Goal: Task Accomplishment & Management: Use online tool/utility

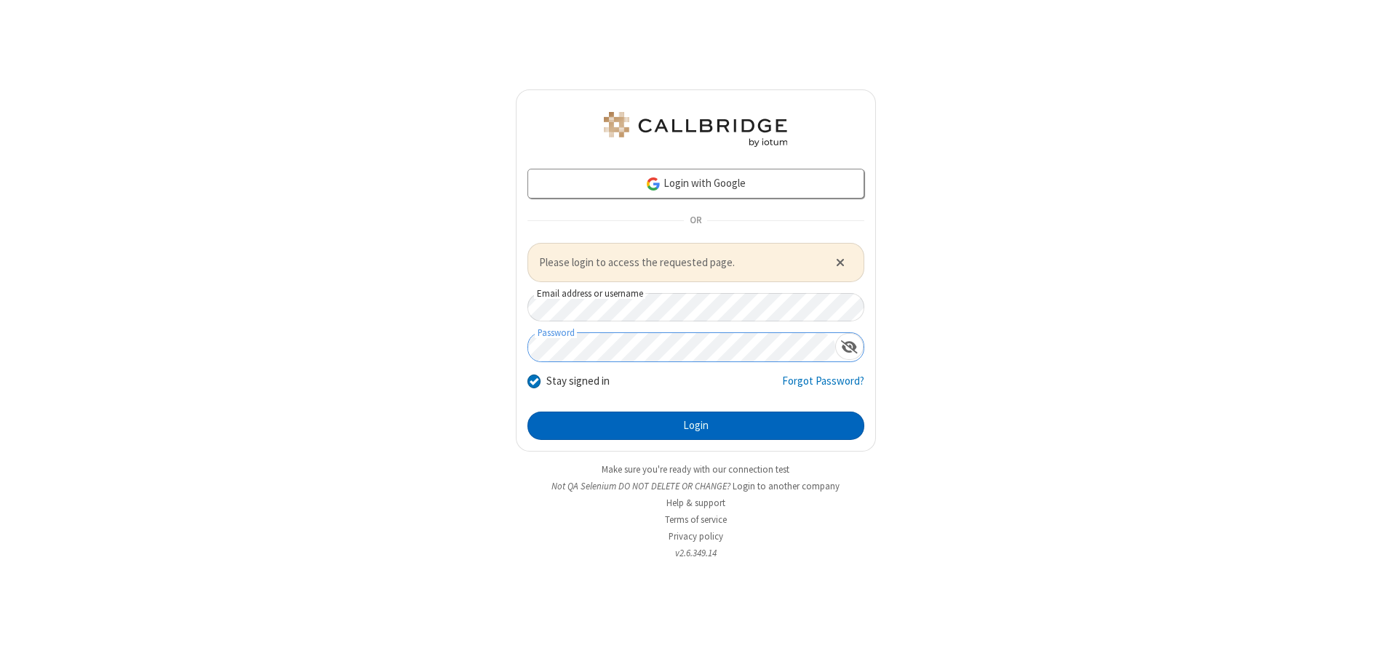
click at [695, 425] on button "Login" at bounding box center [695, 426] width 337 height 29
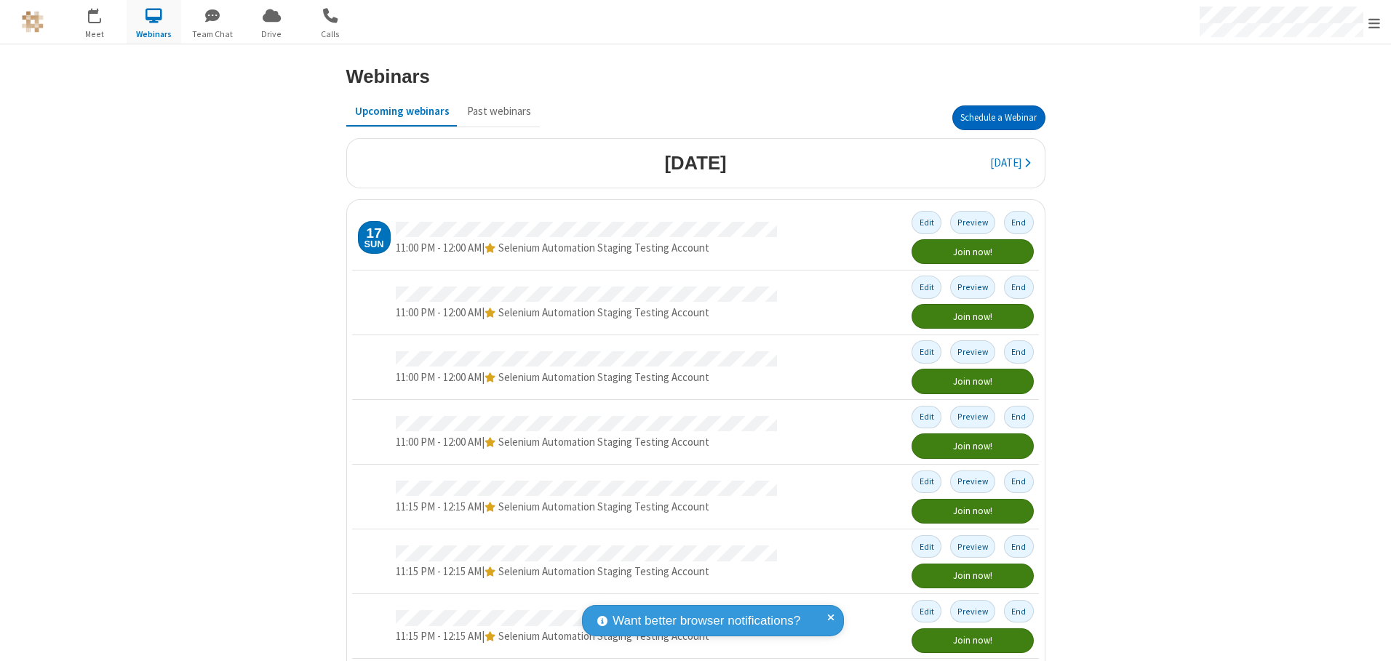
click at [992, 118] on button "Schedule a Webinar" at bounding box center [998, 117] width 93 height 25
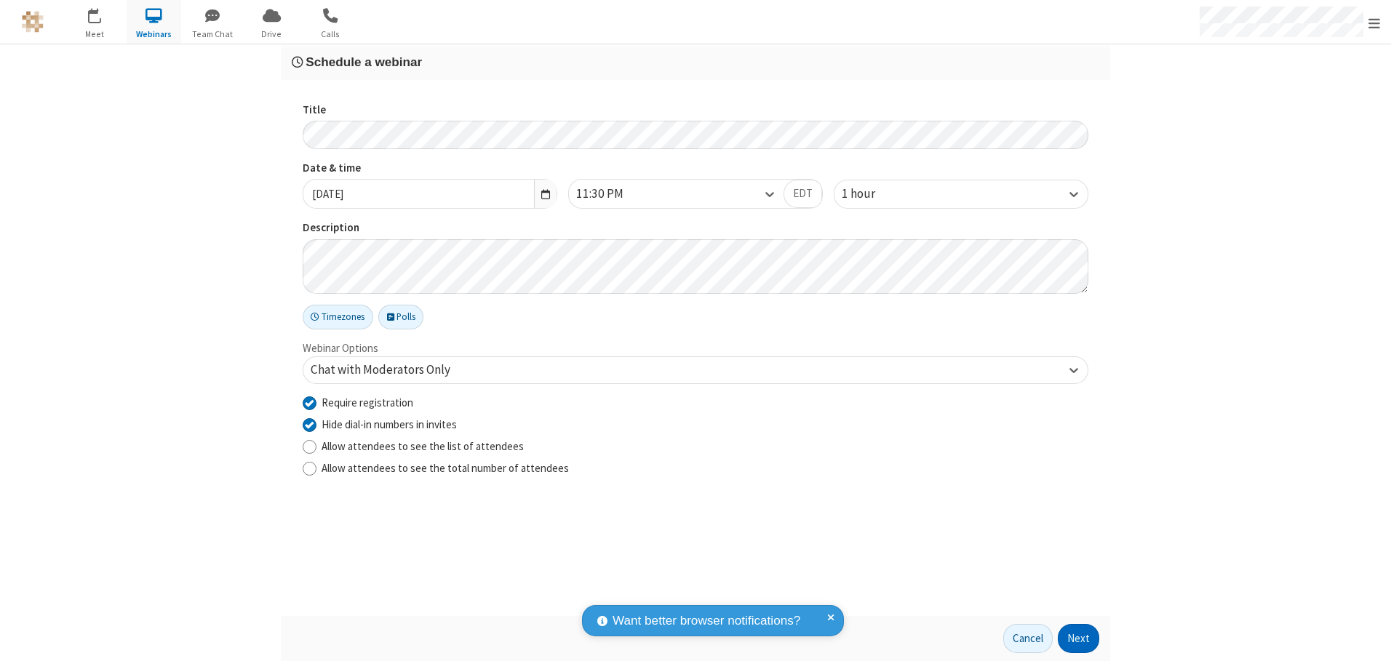
click at [1079, 639] on button "Next" at bounding box center [1077, 638] width 41 height 29
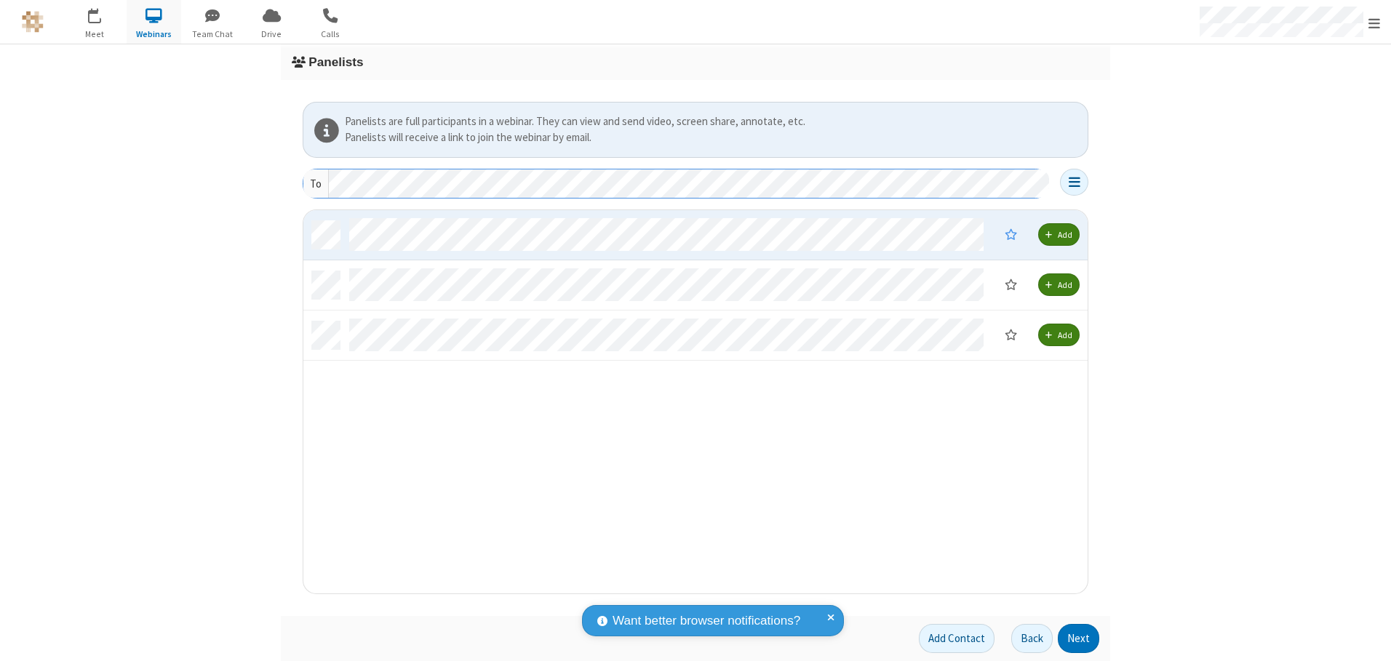
scroll to position [372, 773]
click at [1079, 639] on button "Next" at bounding box center [1077, 638] width 41 height 29
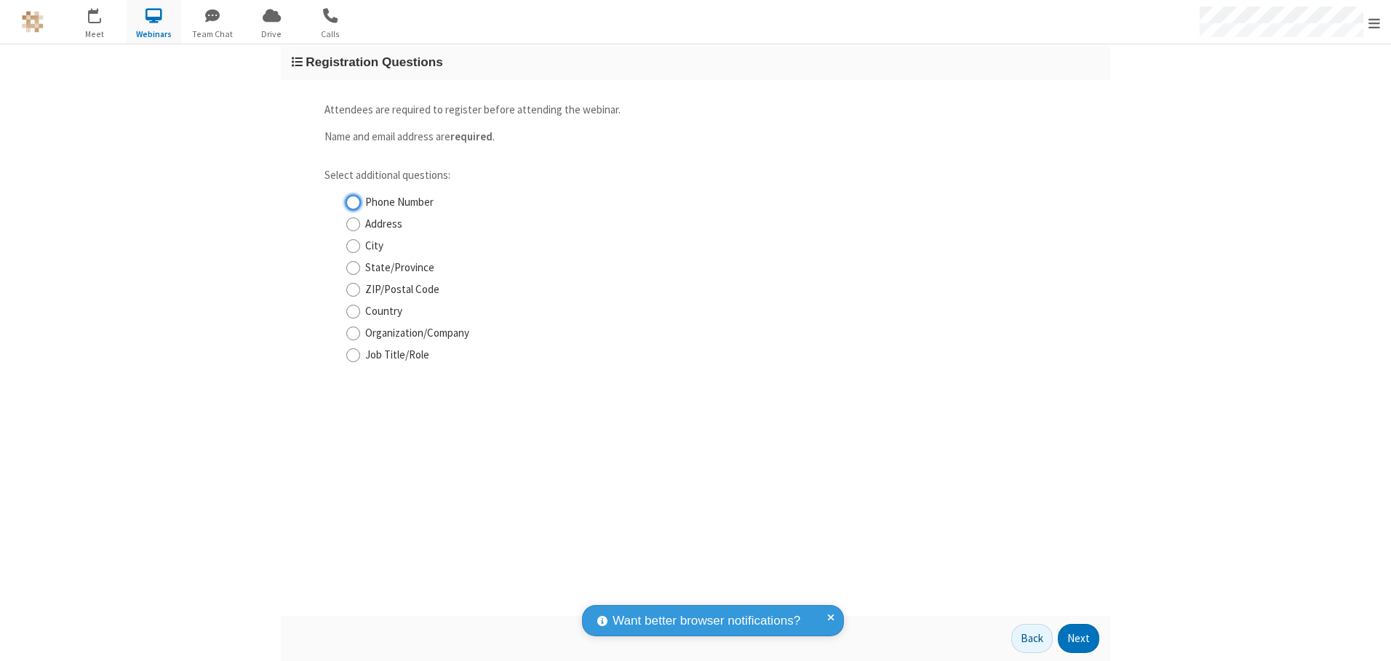
click at [353, 202] on input "Phone Number" at bounding box center [353, 202] width 14 height 15
checkbox input "true"
click at [1079, 639] on button "Next" at bounding box center [1077, 638] width 41 height 29
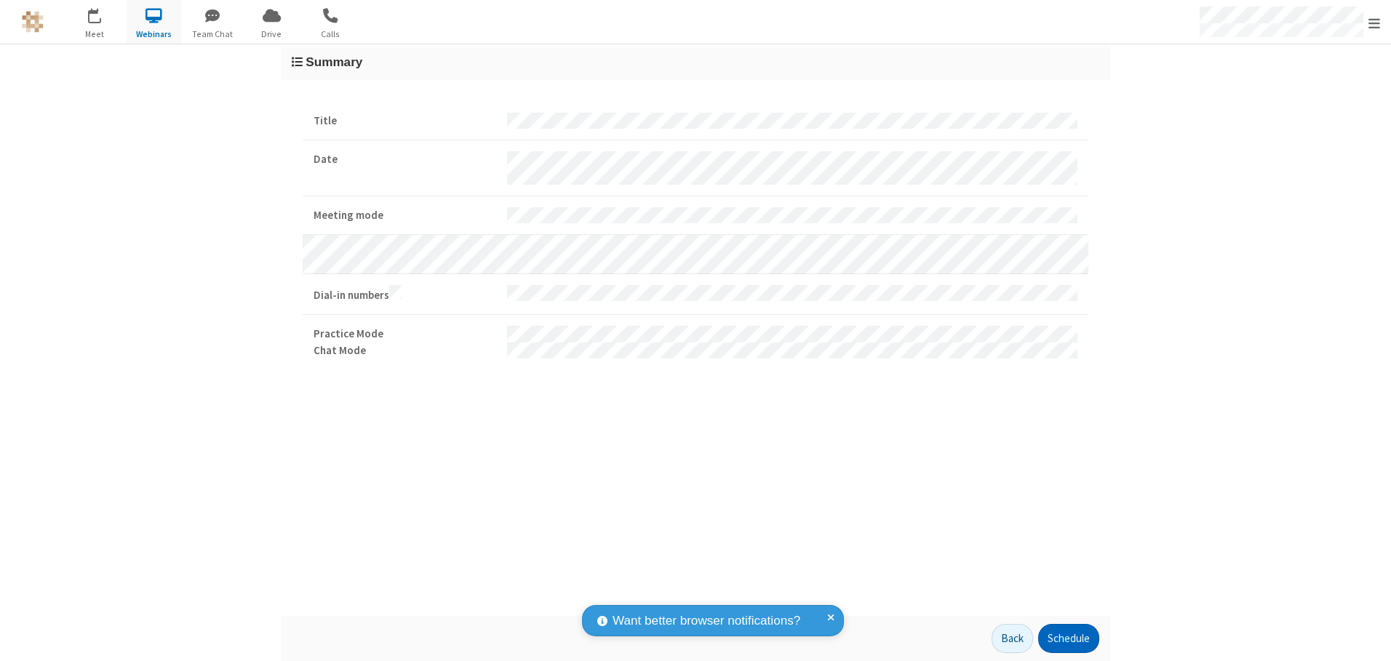
click at [1068, 639] on button "Schedule" at bounding box center [1068, 638] width 61 height 29
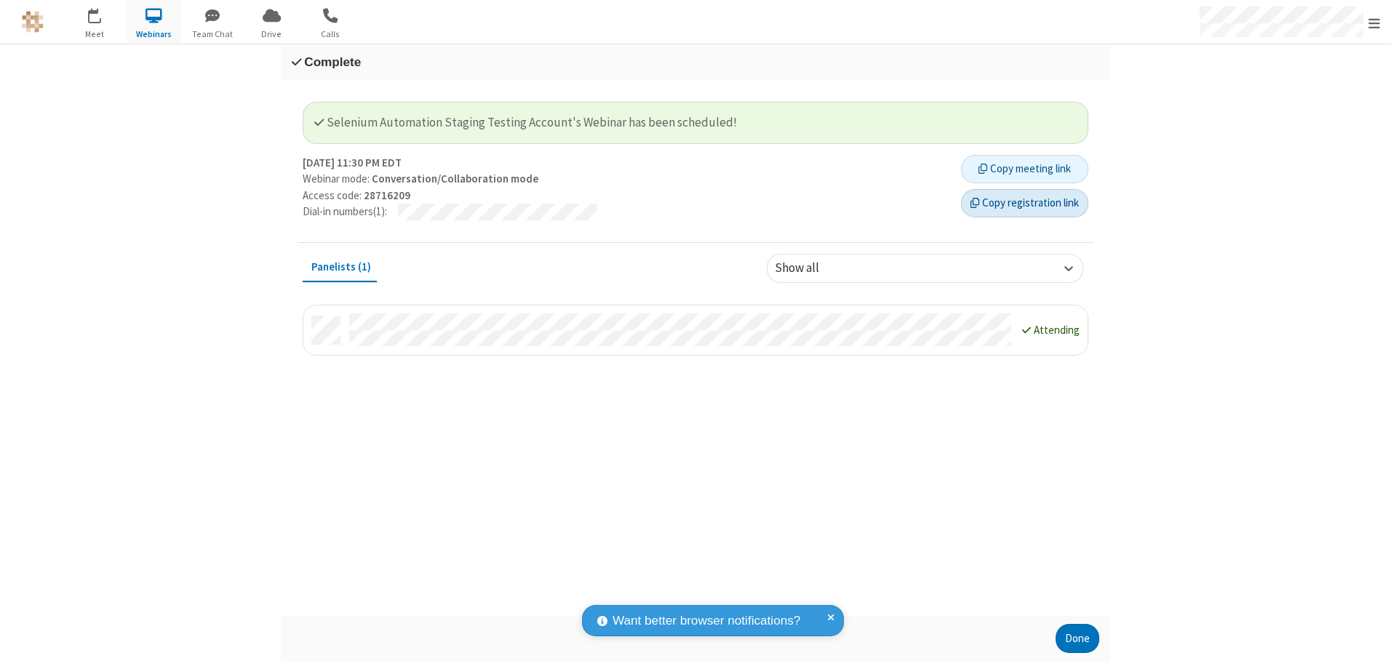
click at [1024, 203] on button "Copy registration link" at bounding box center [1024, 203] width 127 height 29
click at [1077, 639] on button "Done" at bounding box center [1077, 638] width 44 height 29
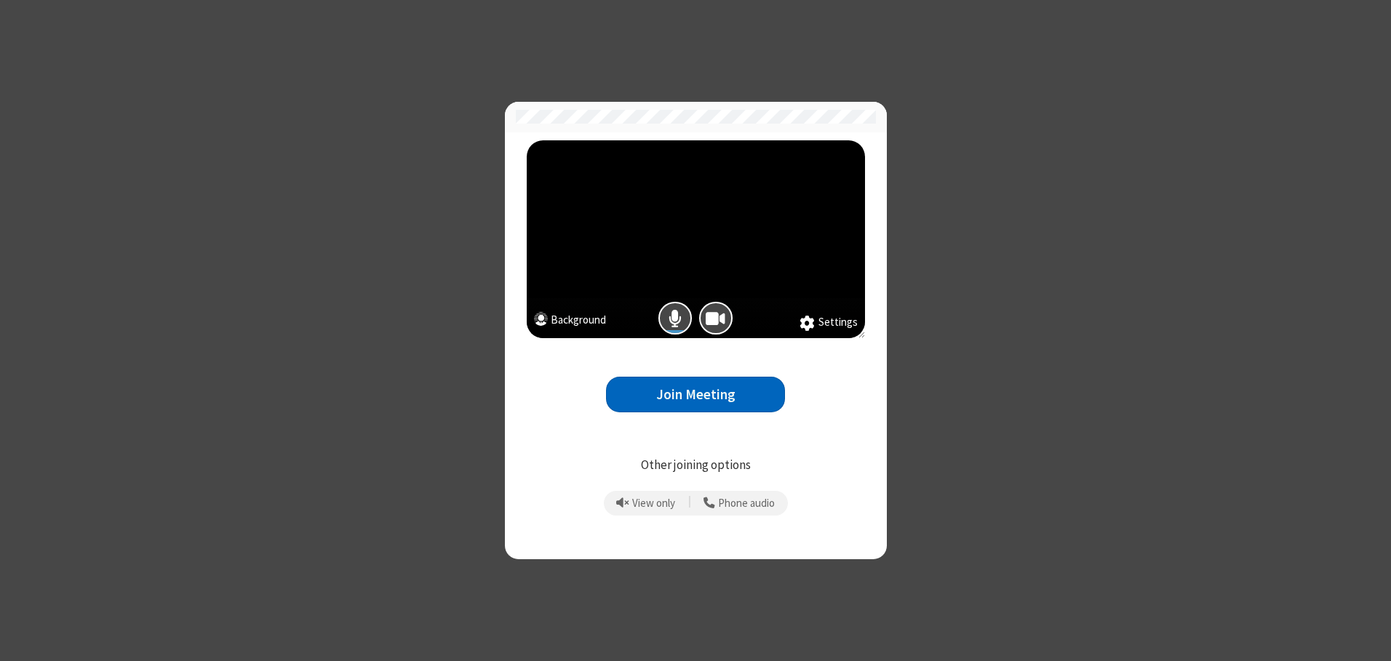
click at [695, 394] on button "Join Meeting" at bounding box center [695, 395] width 179 height 36
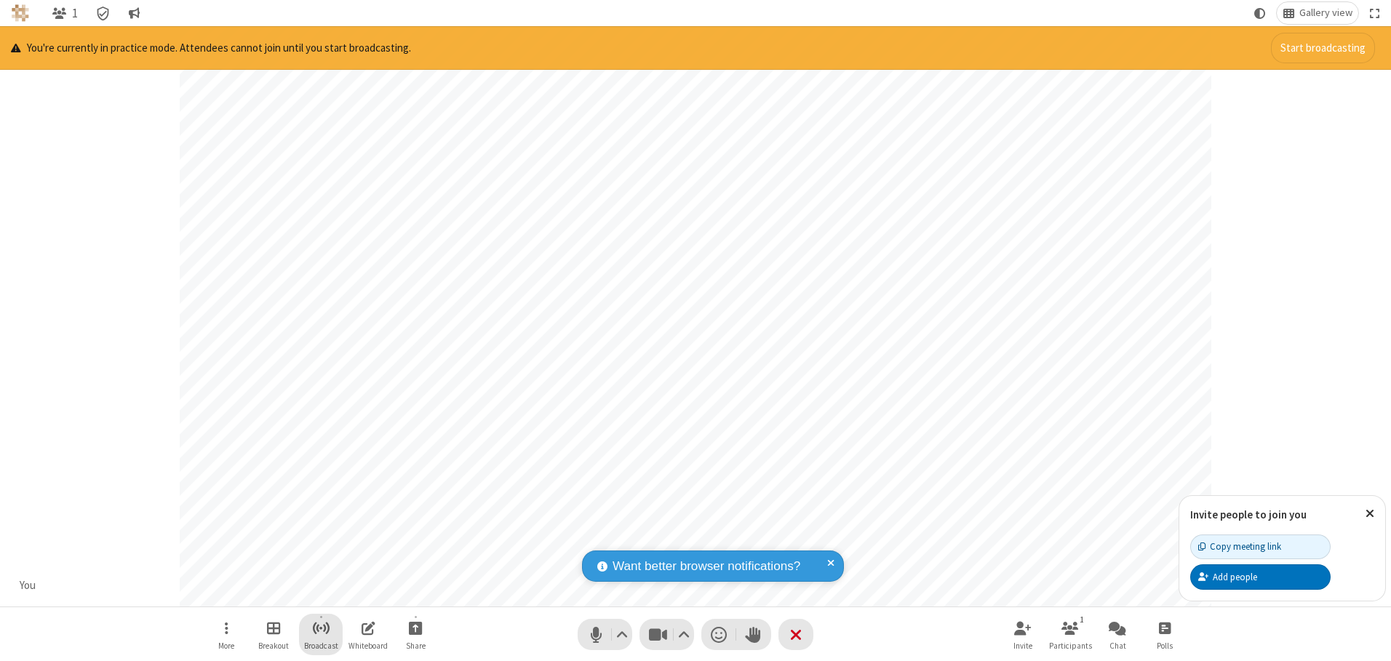
click at [320, 628] on span "Start broadcast" at bounding box center [321, 628] width 18 height 18
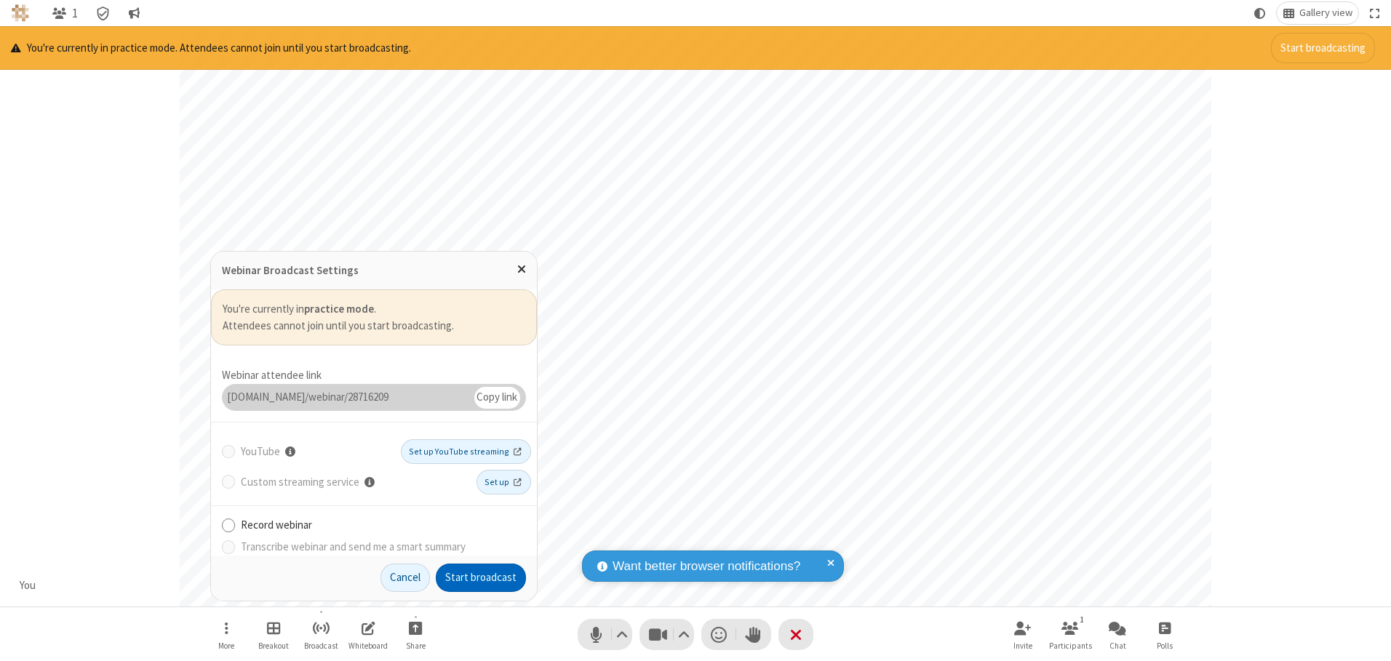
click at [481, 577] on button "Start broadcast" at bounding box center [481, 578] width 90 height 29
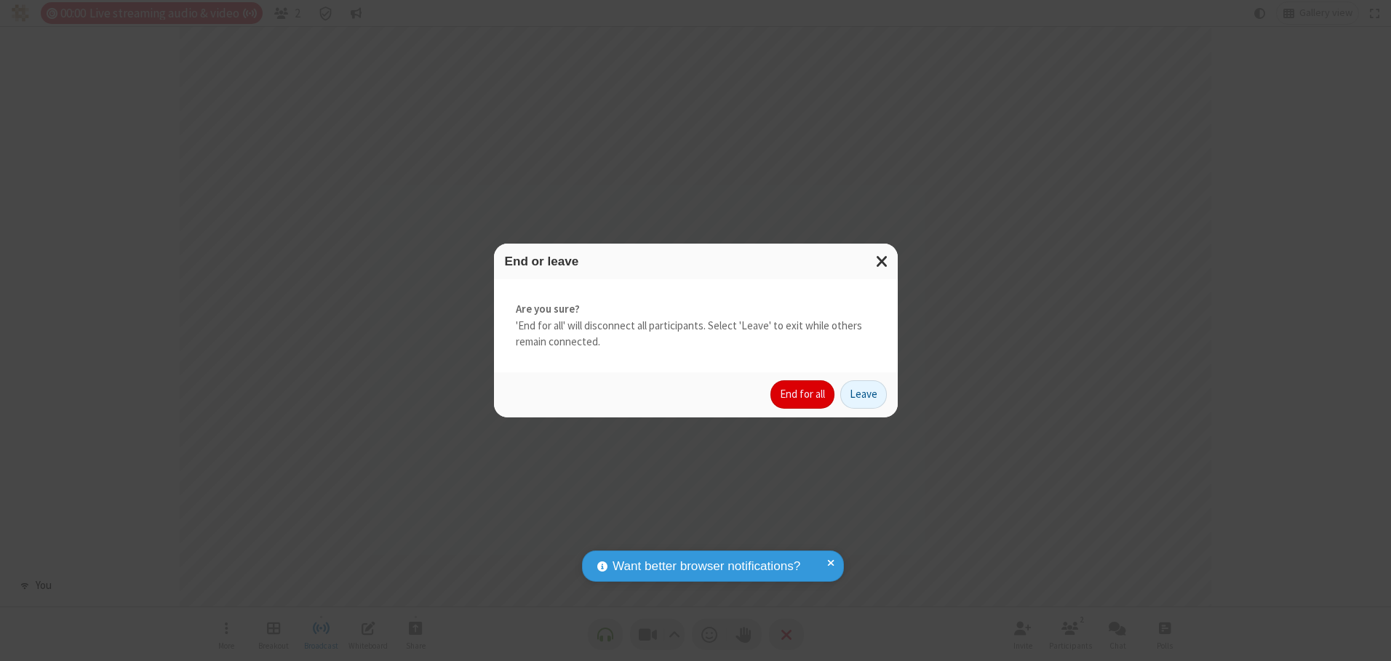
click at [803, 394] on button "End for all" at bounding box center [802, 394] width 64 height 29
